Goal: Transaction & Acquisition: Purchase product/service

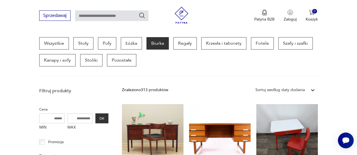
click at [73, 119] on input "MAX" at bounding box center [79, 119] width 25 height 10
type input "*"
type input "****"
click at [101, 118] on button "OK" at bounding box center [101, 119] width 13 height 10
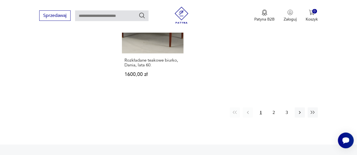
scroll to position [813, 0]
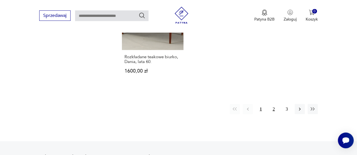
click at [275, 104] on button "2" at bounding box center [273, 109] width 10 height 10
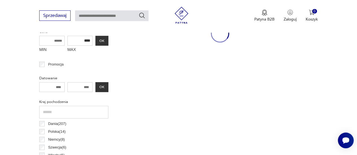
scroll to position [149, 0]
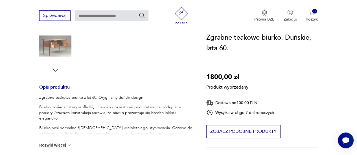
scroll to position [201, 0]
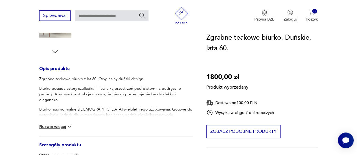
click at [55, 124] on button "Rozwiń więcej" at bounding box center [55, 127] width 33 height 6
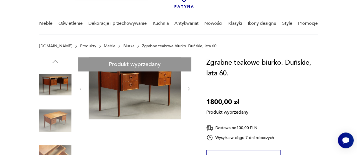
scroll to position [37, 0]
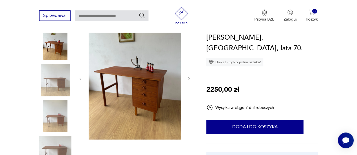
scroll to position [79, 0]
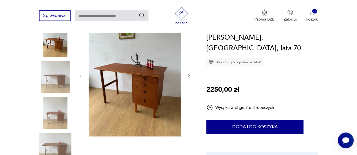
click at [68, 76] on img at bounding box center [55, 77] width 32 height 32
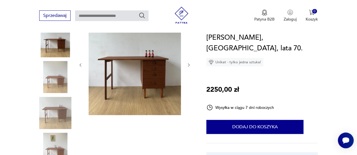
click at [59, 102] on img at bounding box center [55, 113] width 32 height 32
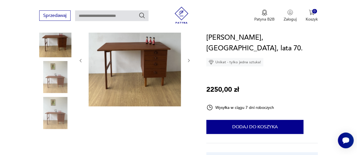
click at [56, 124] on img at bounding box center [55, 113] width 32 height 32
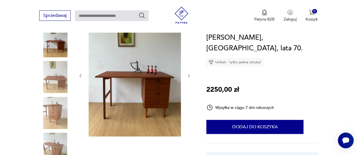
click at [56, 136] on img at bounding box center [55, 149] width 32 height 32
